Goal: Task Accomplishment & Management: Complete application form

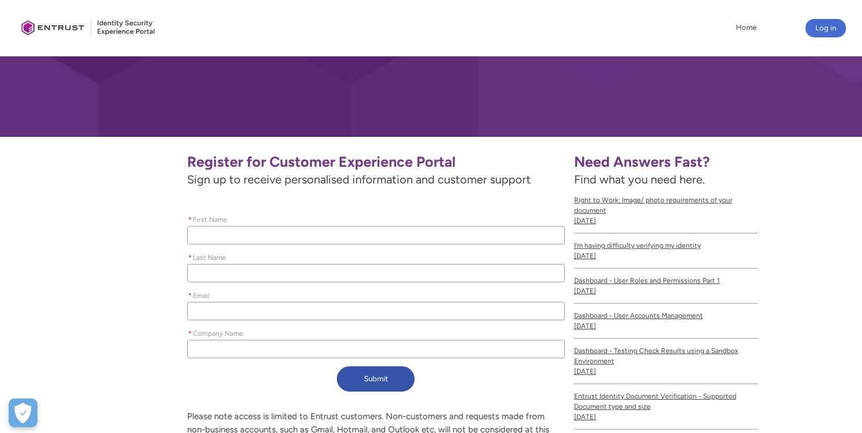
click at [273, 238] on input "* First Name" at bounding box center [375, 235] width 377 height 18
type lightning-primitive-input-simple "Y"
type input "Y"
type lightning-primitive-input-simple "Yu"
type input "Yu"
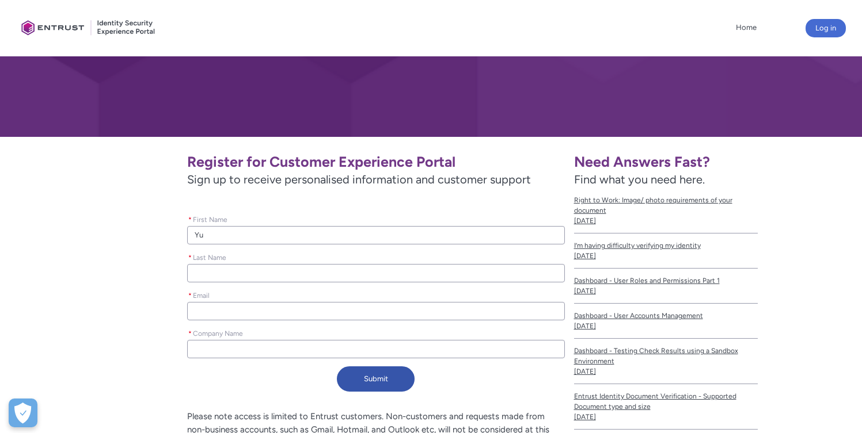
type lightning-primitive-input-simple "Yuv"
type input "Yuv"
type lightning-primitive-input-simple "Yuvr"
type input "Yuvr"
type lightning-primitive-input-simple "[PERSON_NAME]"
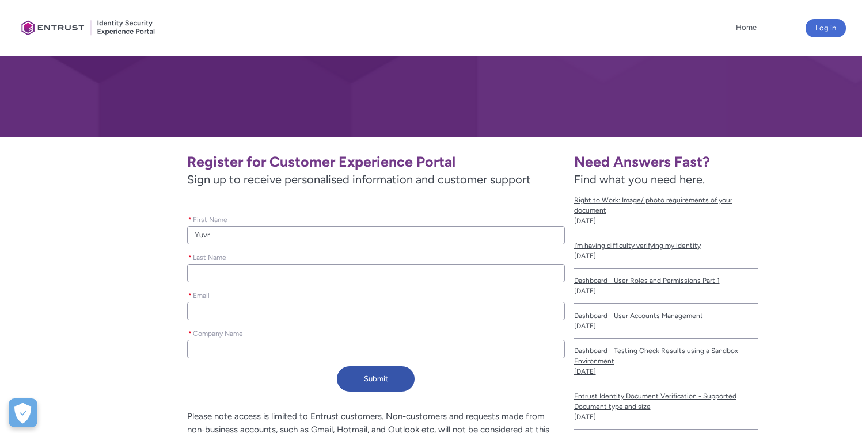
type input "[PERSON_NAME]"
type lightning-primitive-input-simple "[PERSON_NAME]"
type input "[PERSON_NAME]"
type lightning-primitive-input-simple "S"
type input "S"
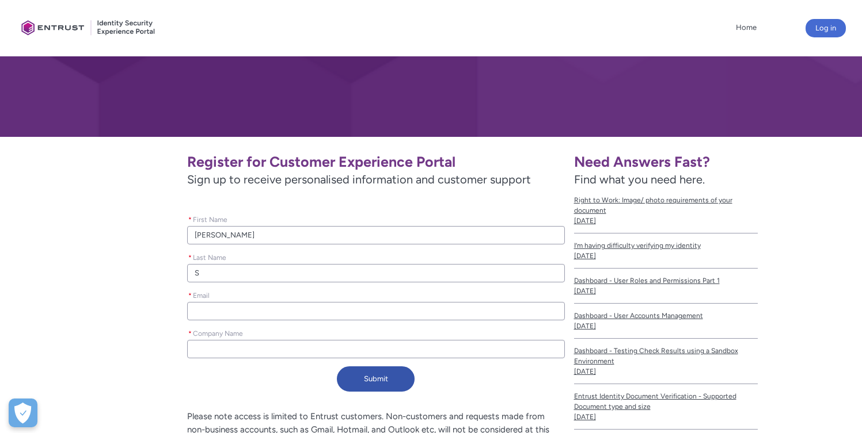
type lightning-primitive-input-simple "Sh"
type input "Sh"
type lightning-primitive-input-simple "Shi"
type input "Shi"
type lightning-primitive-input-simple "Shin"
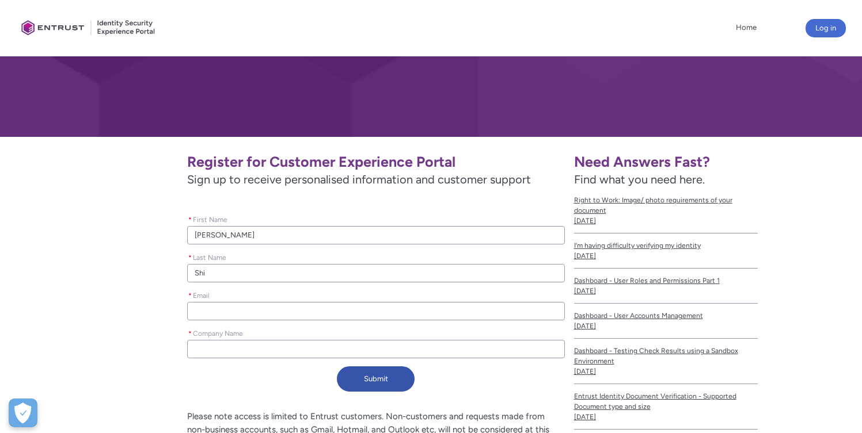
type input "Shin"
type lightning-primitive-input-simple "Shind"
type input "Shind"
type lightning-primitive-input-simple "Shinde"
type input "Shinde"
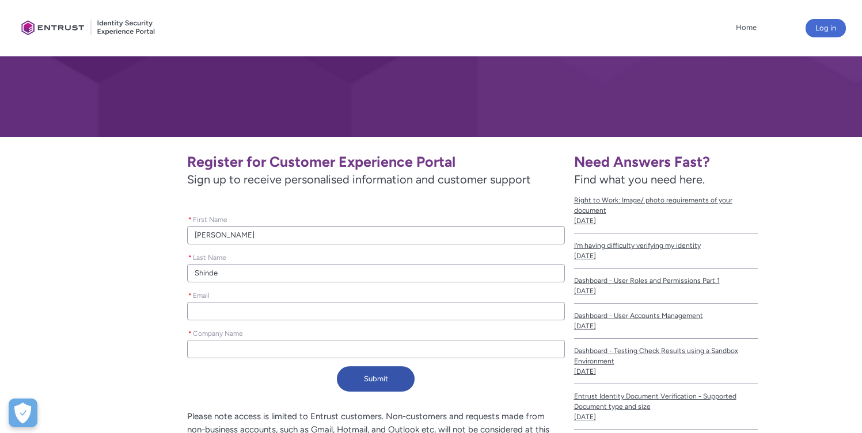
type lightning-primitive-input-simple "y"
type input "y"
type lightning-primitive-input-simple "yu"
type input "yu"
type lightning-primitive-input-simple "yuv"
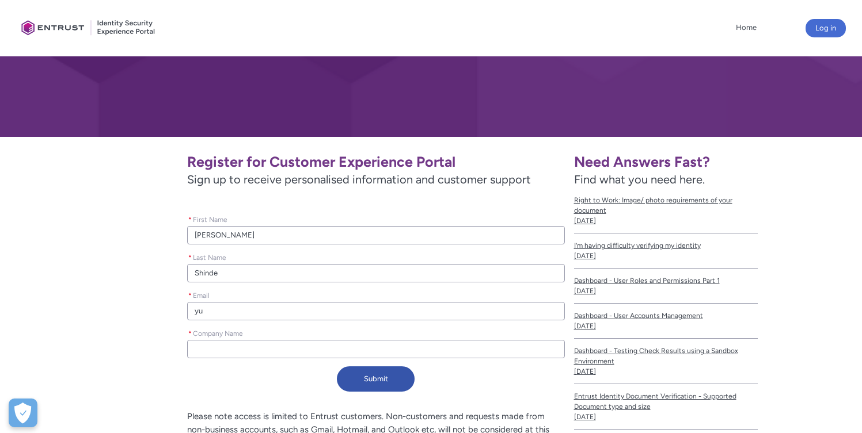
type input "yuv"
type lightning-primitive-input-simple "yuvr"
type input "yuvr"
type lightning-primitive-input-simple "[PERSON_NAME]"
type input "[PERSON_NAME]"
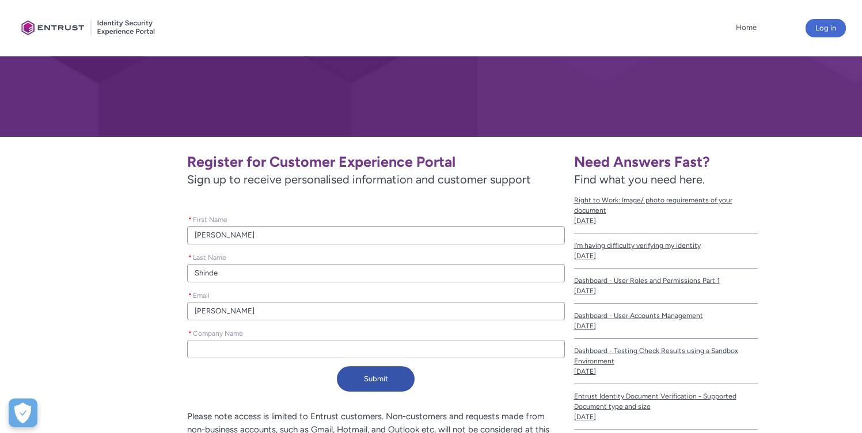
type lightning-primitive-input-simple "[PERSON_NAME]"
type input "[PERSON_NAME]"
type lightning-primitive-input-simple "[PERSON_NAME],"
type input "[PERSON_NAME],"
type lightning-primitive-input-simple "[PERSON_NAME]"
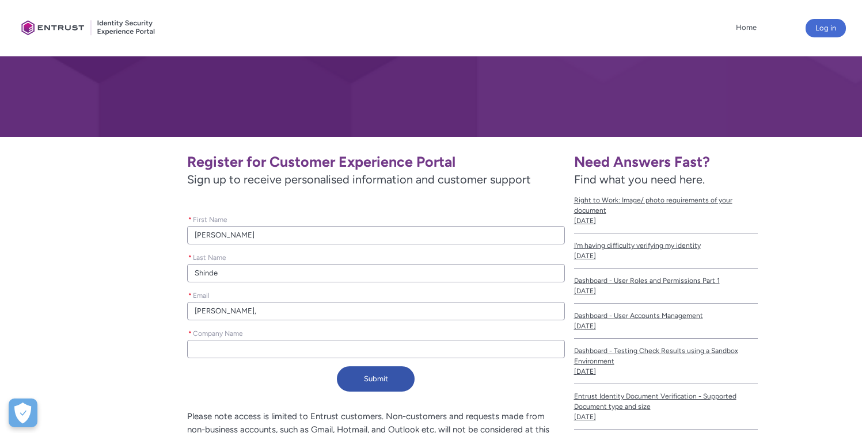
type input "[PERSON_NAME]"
type lightning-primitive-input-simple "[PERSON_NAME]."
type input "[PERSON_NAME]."
type lightning-primitive-input-simple "[PERSON_NAME].s"
type input "[PERSON_NAME].s"
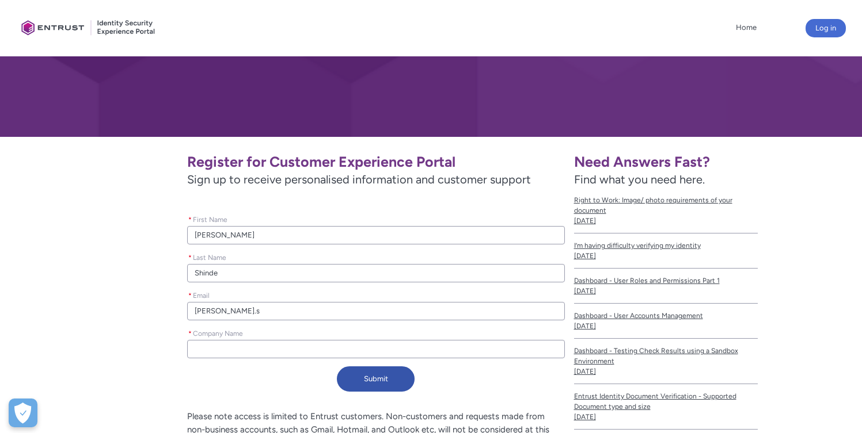
type lightning-primitive-input-simple "[PERSON_NAME][DOMAIN_NAME]"
type input "[PERSON_NAME][DOMAIN_NAME]"
type lightning-primitive-input-simple "[PERSON_NAME].shi"
type input "[PERSON_NAME].shi"
type lightning-primitive-input-simple "[PERSON_NAME].shin"
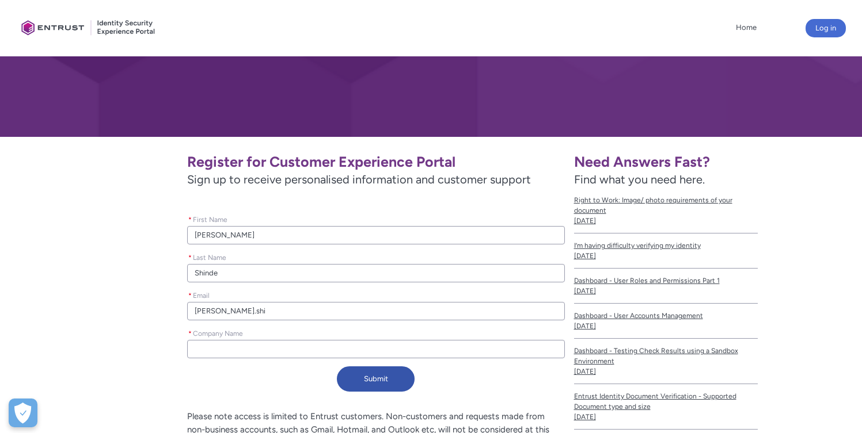
type input "[PERSON_NAME].shin"
type lightning-primitive-input-simple "[PERSON_NAME].[PERSON_NAME]"
type input "[PERSON_NAME].[PERSON_NAME]"
type lightning-primitive-input-simple "[PERSON_NAME].shinde"
type input "[PERSON_NAME].shinde"
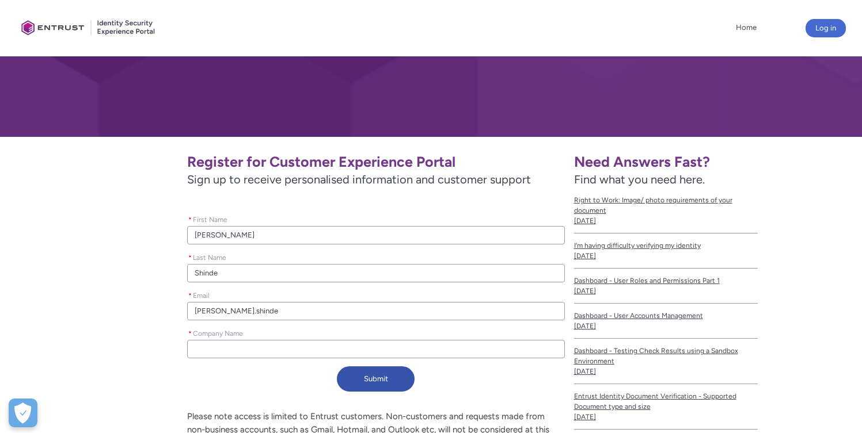
type lightning-primitive-input-simple "[PERSON_NAME].shinde@"
type input "[PERSON_NAME].shinde@"
type lightning-primitive-input-simple "[PERSON_NAME].shinde@r"
type input "[PERSON_NAME].shinde@r"
type lightning-primitive-input-simple "[PERSON_NAME].shinde@re"
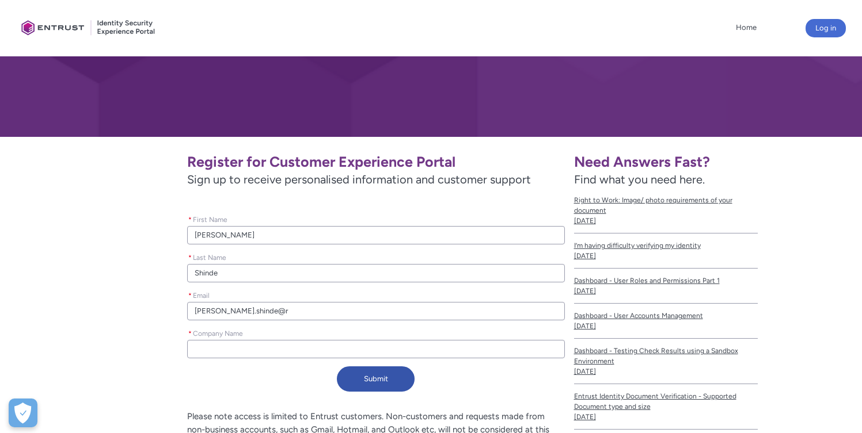
type input "[PERSON_NAME].shinde@re"
type lightning-primitive-input-simple "[PERSON_NAME].shinde@red"
type input "[PERSON_NAME].shinde@red"
type lightning-primitive-input-simple "[PERSON_NAME].shinde@redp"
type input "[PERSON_NAME].shinde@redp"
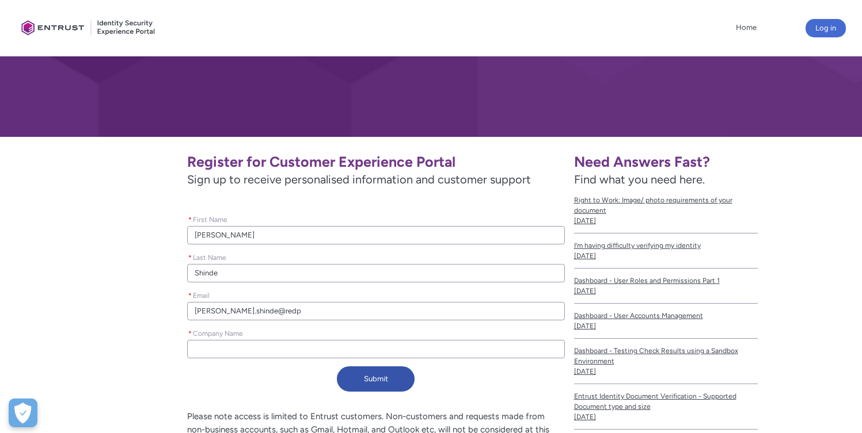
type lightning-primitive-input-simple "[PERSON_NAME].shinde@redpi"
type input "[PERSON_NAME].shinde@redpi"
type lightning-primitive-input-simple "[PERSON_NAME].shinde@redpin"
type input "[PERSON_NAME].shinde@redpin"
type lightning-primitive-input-simple "[PERSON_NAME].shinde@redpinc"
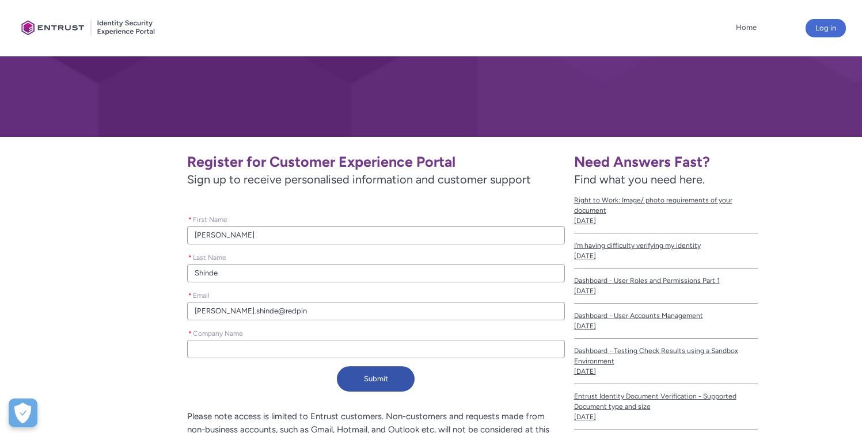
type input "[PERSON_NAME].shinde@redpinc"
type lightning-primitive-input-simple "[PERSON_NAME].shinde@redpinco"
type input "[PERSON_NAME].shinde@redpinco"
type lightning-primitive-input-simple "[PERSON_NAME].shinde@redpincom"
type input "[PERSON_NAME].shinde@redpincom"
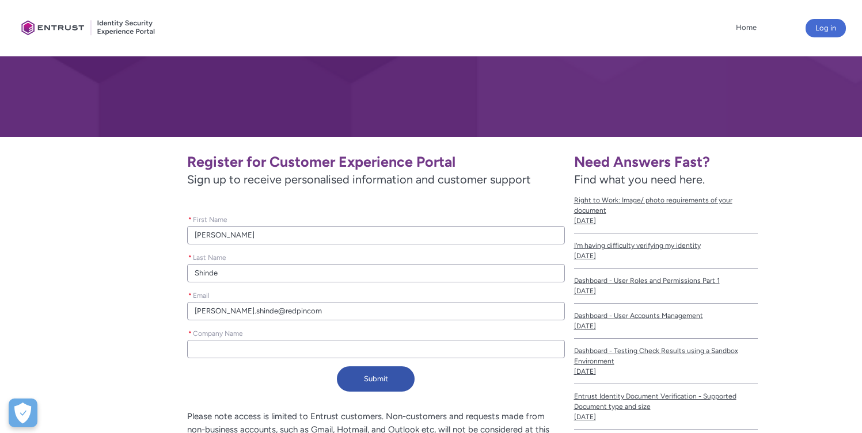
type lightning-primitive-input-simple "[PERSON_NAME].shinde@redpincomp"
type input "[PERSON_NAME].shinde@redpincomp"
type lightning-primitive-input-simple "[PERSON_NAME].shinde@redpincompa"
type input "[PERSON_NAME].shinde@redpincompa"
type lightning-primitive-input-simple "[PERSON_NAME].shinde@redpincompan"
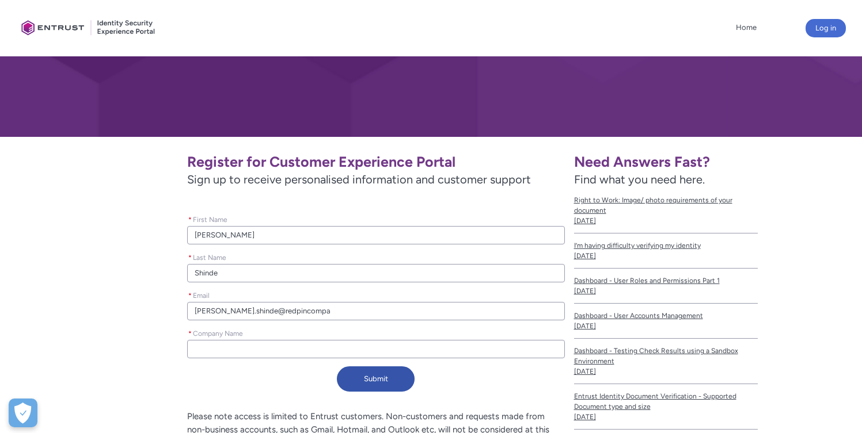
type input "[PERSON_NAME].shinde@redpincompan"
type lightning-primitive-input-simple "[PERSON_NAME].shinde@redpincompany"
type input "[PERSON_NAME].shinde@redpincompany"
type lightning-primitive-input-simple "[PERSON_NAME].shinde@redpincompany."
type input "[PERSON_NAME].shinde@redpincompany."
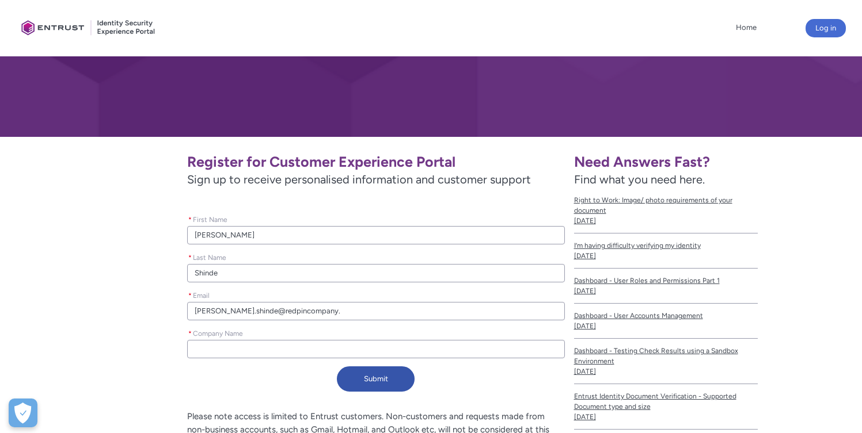
type lightning-primitive-input-simple "[PERSON_NAME].shinde@redpincompany.c"
type input "[PERSON_NAME].shinde@redpincompany.c"
type lightning-primitive-input-simple "[PERSON_NAME][EMAIL_ADDRESS][DOMAIN_NAME]"
type input "[PERSON_NAME][EMAIL_ADDRESS][DOMAIN_NAME]"
type lightning-primitive-input-simple "[PERSON_NAME][EMAIL_ADDRESS][DOMAIN_NAME]"
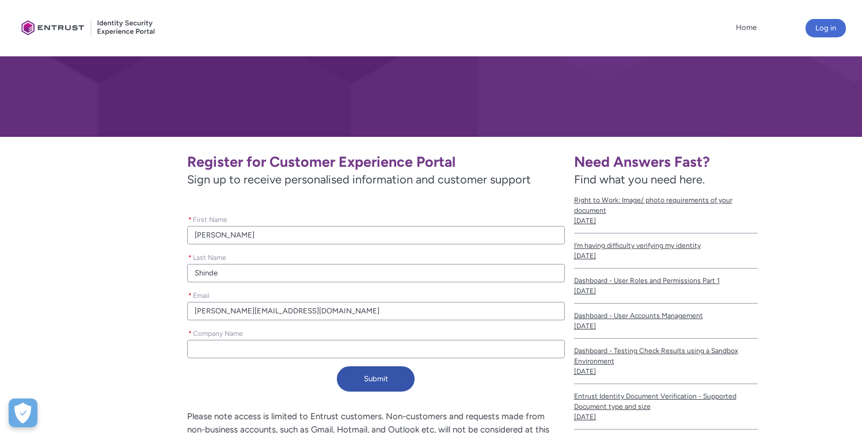
type input "[PERSON_NAME][EMAIL_ADDRESS][DOMAIN_NAME]"
click at [214, 363] on div "Register for Customer Experience Portal Sign up to receive personalised informa…" at bounding box center [295, 271] width 539 height 251
click at [213, 356] on input "* Company Name" at bounding box center [375, 349] width 377 height 18
type lightning-primitive-input-simple "R"
type input "R"
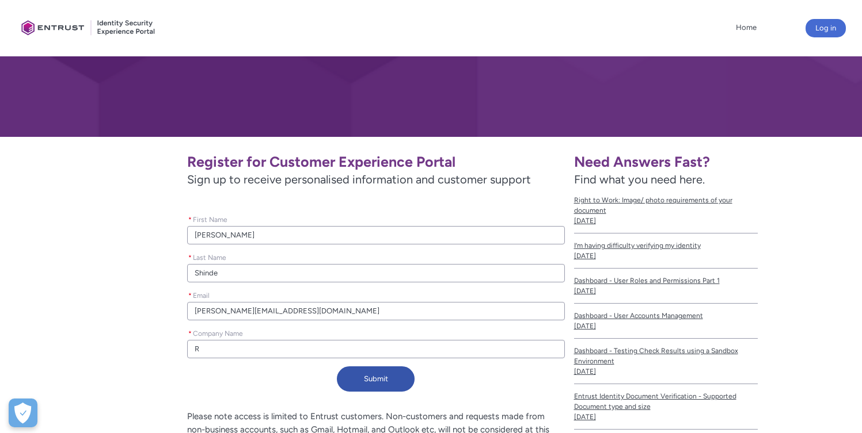
type lightning-primitive-input-simple "Re"
type input "Re"
type lightning-primitive-input-simple "Red"
type input "Red"
type lightning-primitive-input-simple "Redp"
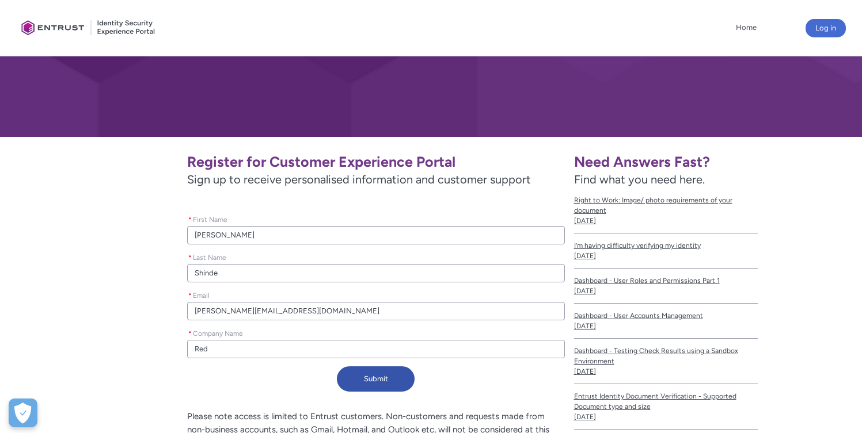
type input "Redp"
type lightning-primitive-input-simple "Redpi"
type input "Redpi"
type lightning-primitive-input-simple "Redpin"
type input "Redpin"
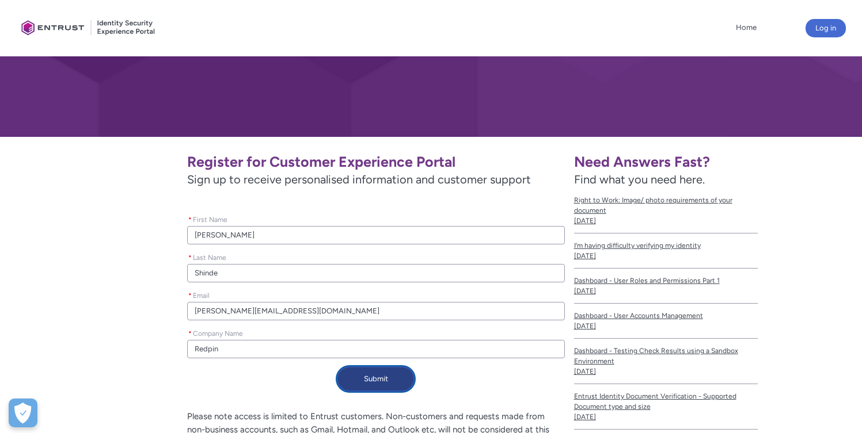
click at [365, 391] on button "Submit" at bounding box center [376, 379] width 78 height 25
